Goal: Communication & Community: Answer question/provide support

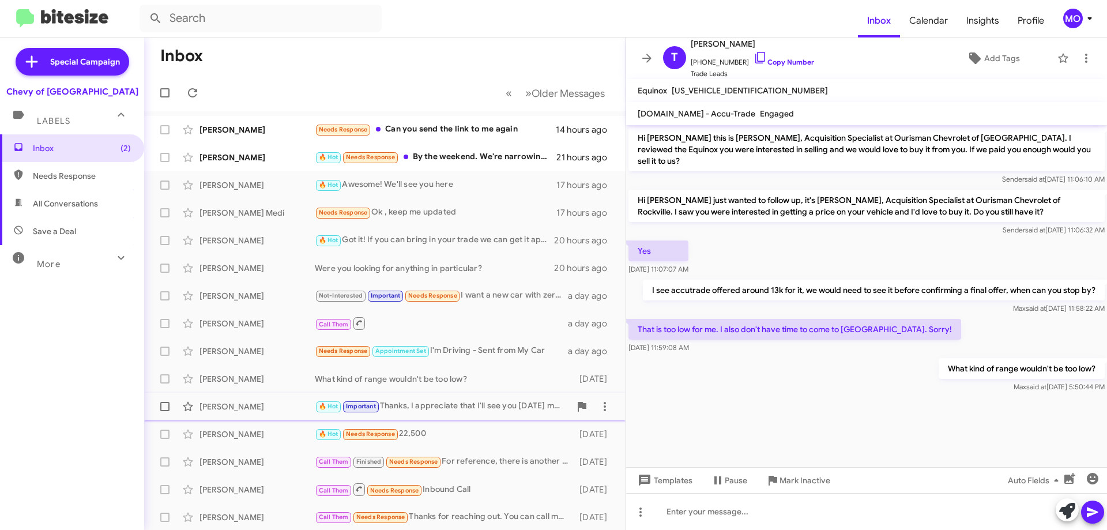
click at [273, 400] on div "[PERSON_NAME] 🔥 Hot Important Thanks, I appreciate that I'll see you [DATE] mor…" at bounding box center [384, 406] width 463 height 23
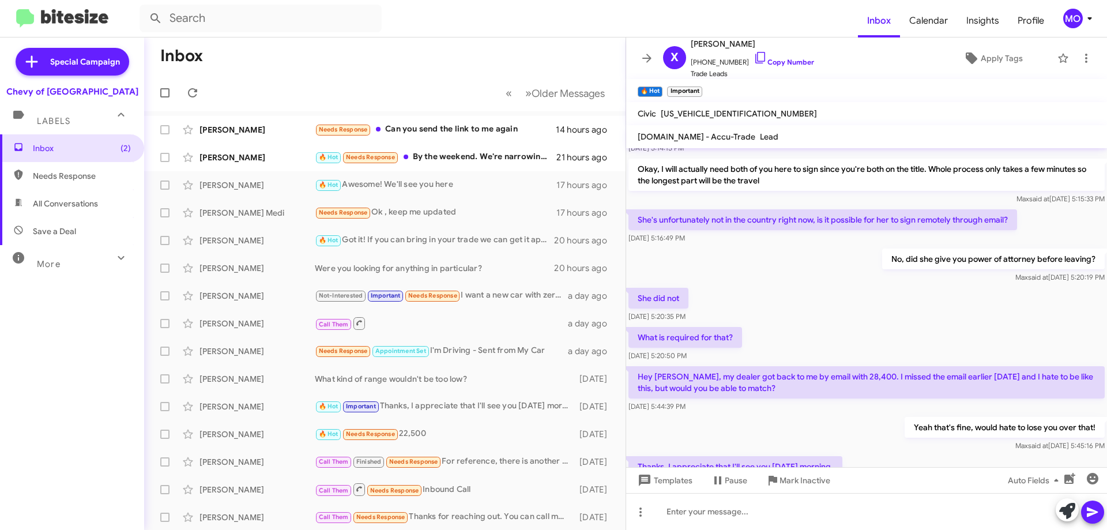
scroll to position [428, 0]
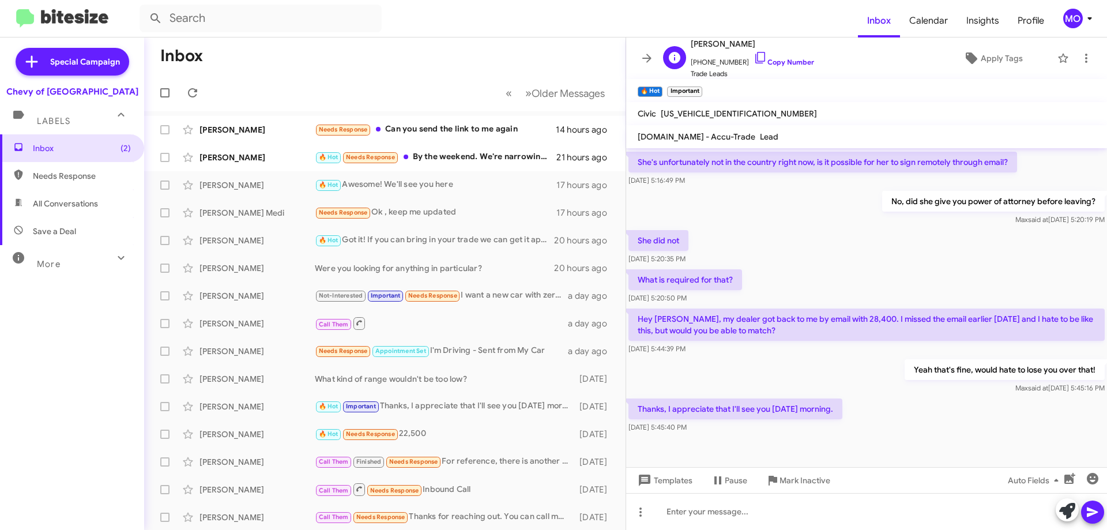
click at [720, 43] on span "[PERSON_NAME]" at bounding box center [752, 44] width 123 height 14
click at [676, 58] on icon at bounding box center [675, 58] width 12 height 12
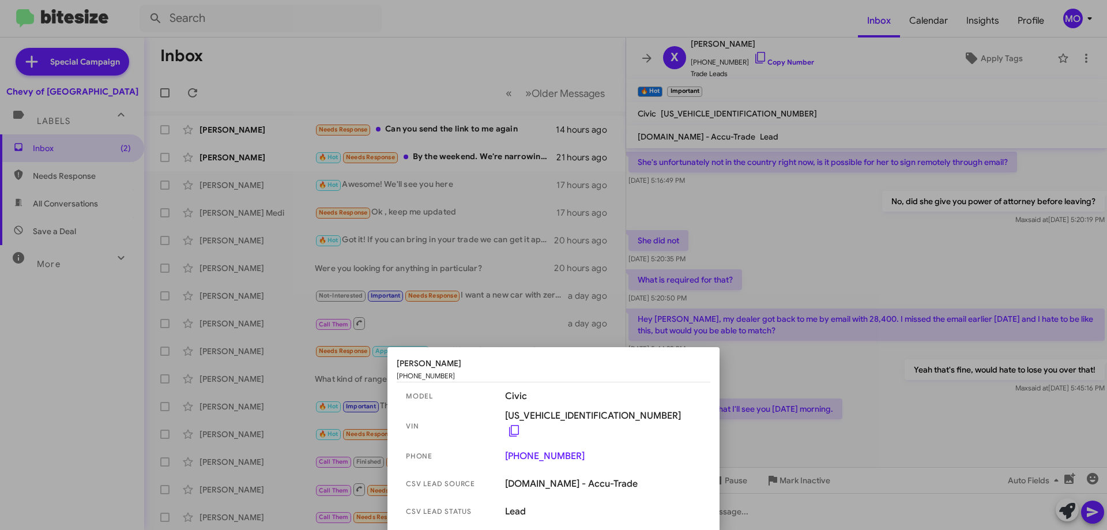
click at [839, 374] on div at bounding box center [553, 265] width 1107 height 530
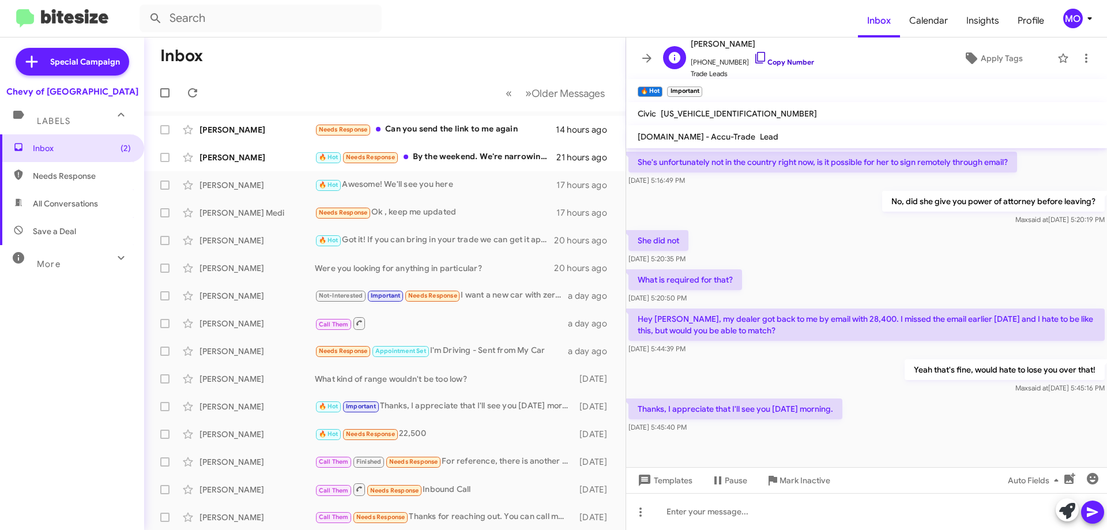
click at [754, 58] on icon at bounding box center [761, 58] width 14 height 14
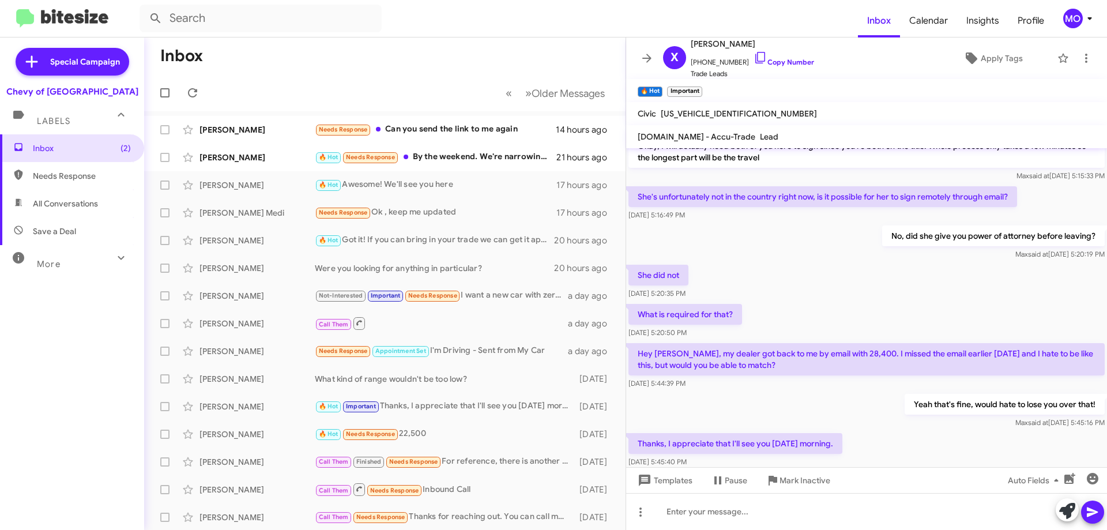
scroll to position [428, 0]
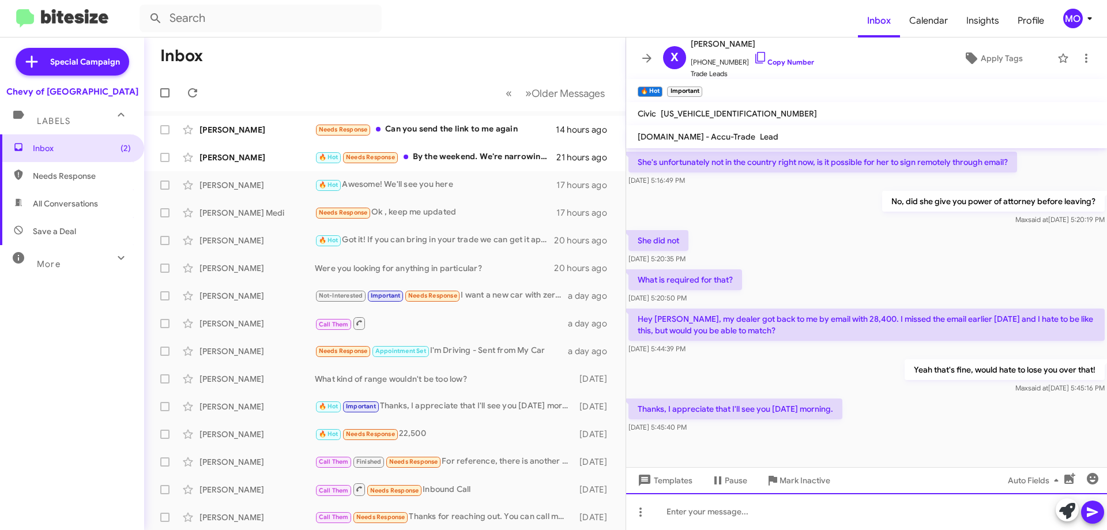
click at [785, 518] on div at bounding box center [866, 511] width 481 height 37
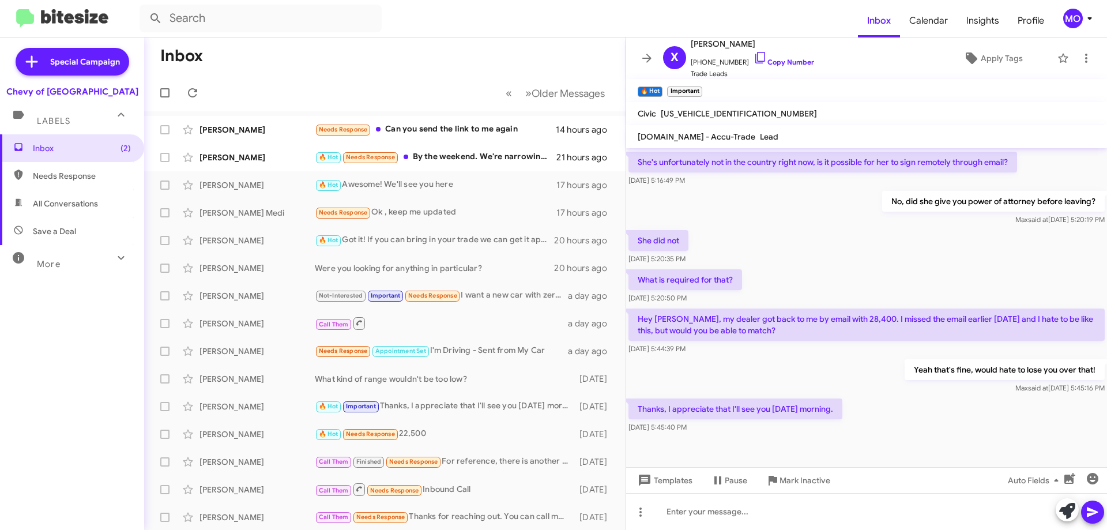
click at [348, 61] on mat-toolbar-row "Inbox" at bounding box center [384, 55] width 481 height 37
click at [754, 56] on icon at bounding box center [761, 58] width 14 height 14
